Goal: Task Accomplishment & Management: Use online tool/utility

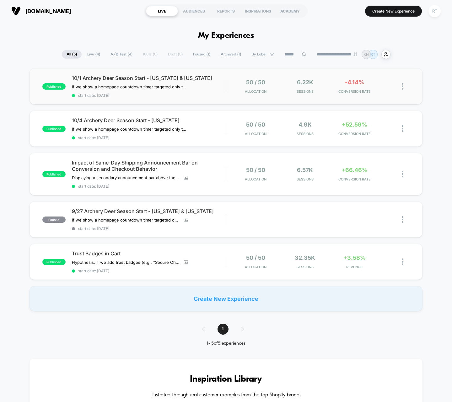
click at [53, 73] on div "published 10/1 Archery Deer Season Start - Iowa & Michigan If we show a homepag…" at bounding box center [225, 86] width 393 height 36
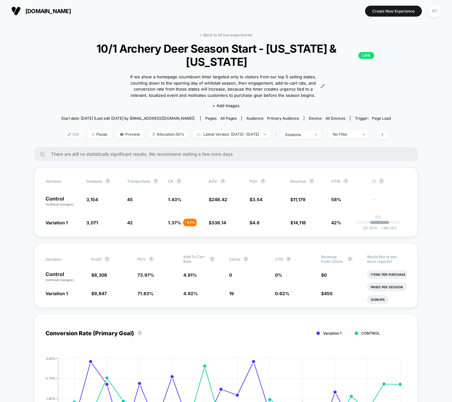
click at [63, 130] on span "Edit" at bounding box center [73, 134] width 21 height 8
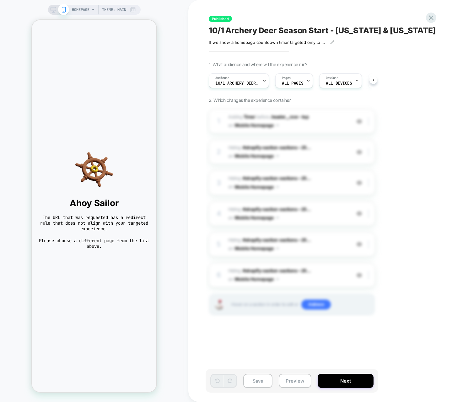
scroll to position [0, 0]
click at [173, 55] on div "HOMEPAGE Theme: MAIN" at bounding box center [94, 201] width 188 height 390
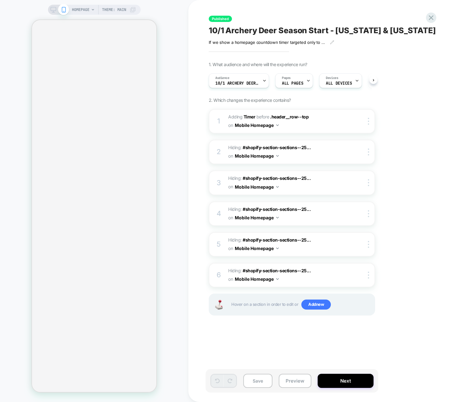
scroll to position [0, 0]
